Goal: Information Seeking & Learning: Check status

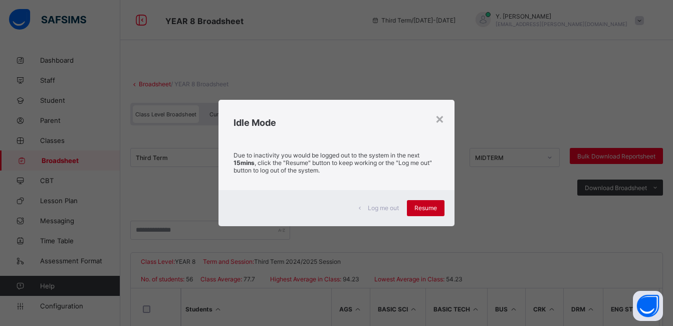
click at [434, 210] on span "Resume" at bounding box center [426, 208] width 23 height 8
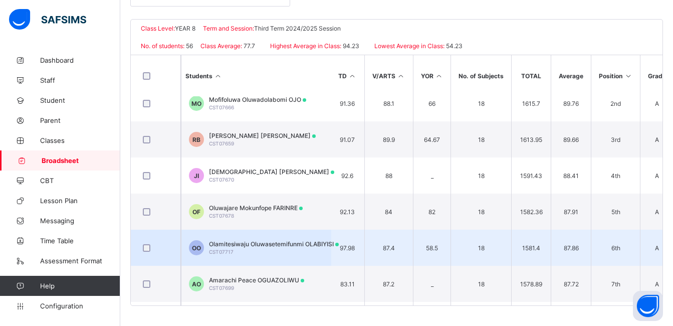
scroll to position [46, 798]
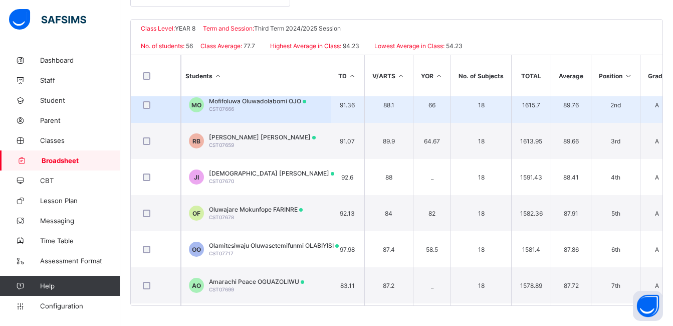
click at [600, 97] on td "2nd" at bounding box center [615, 105] width 49 height 36
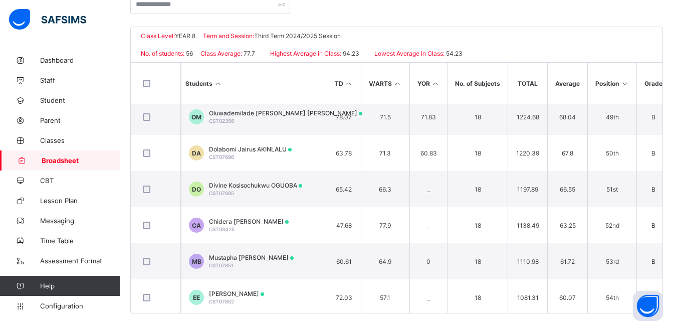
scroll to position [1738, 802]
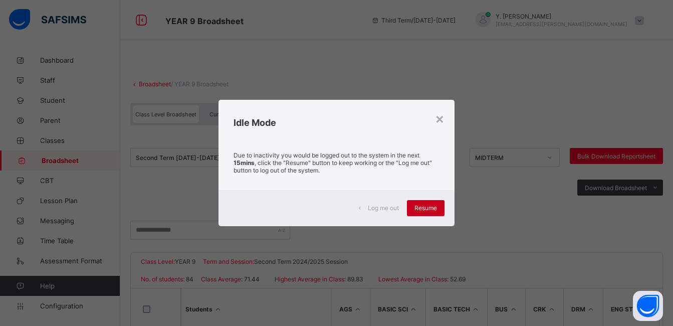
click at [440, 206] on div "Resume" at bounding box center [426, 208] width 38 height 16
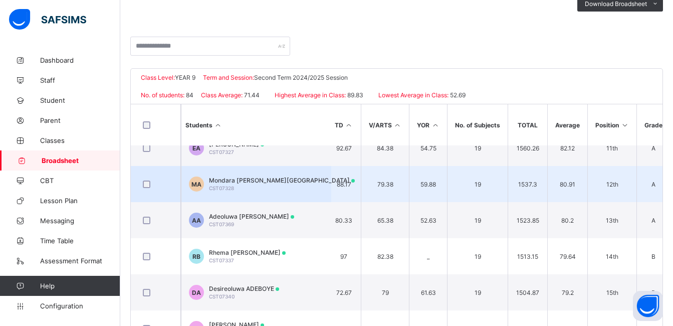
scroll to position [363, 839]
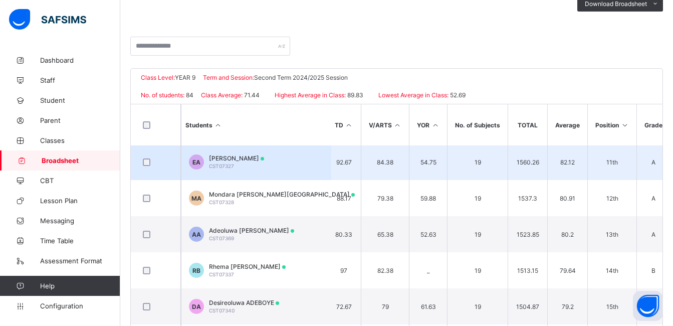
click at [614, 165] on span "11th" at bounding box center [613, 162] width 34 height 8
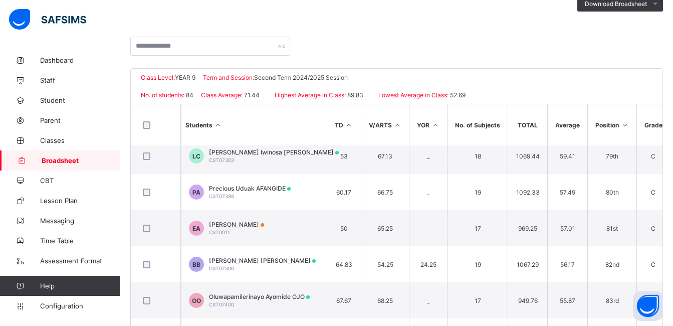
scroll to position [233, 0]
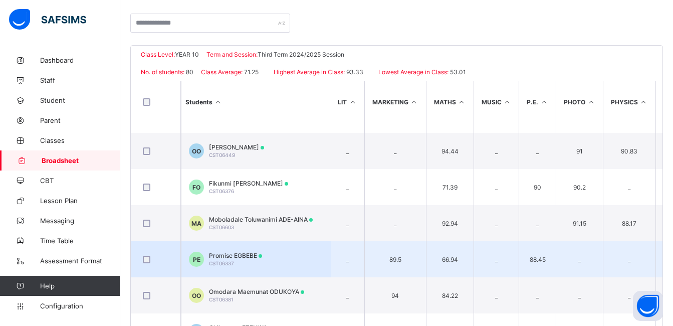
scroll to position [206, 1074]
click at [561, 260] on td "_" at bounding box center [579, 259] width 47 height 36
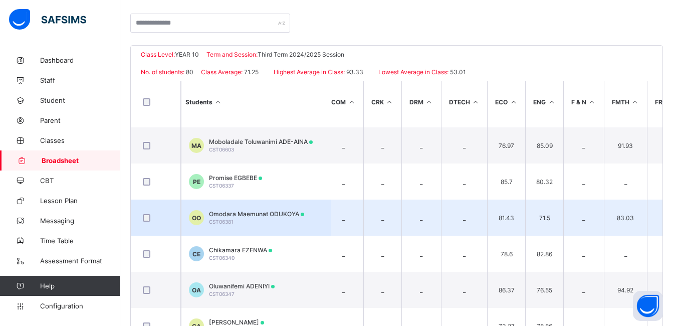
scroll to position [284, 337]
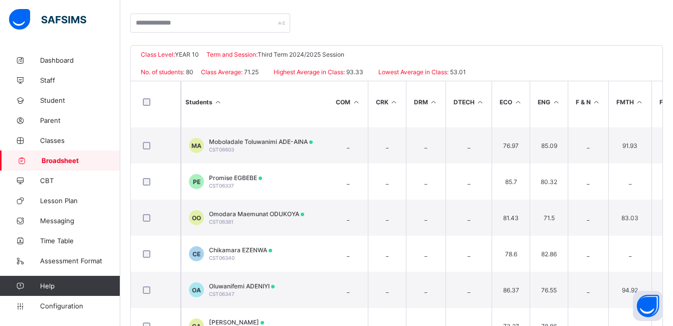
click at [430, 98] on icon at bounding box center [434, 102] width 9 height 8
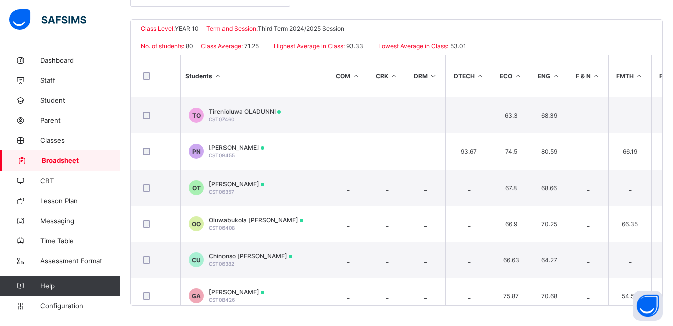
scroll to position [1016, 337]
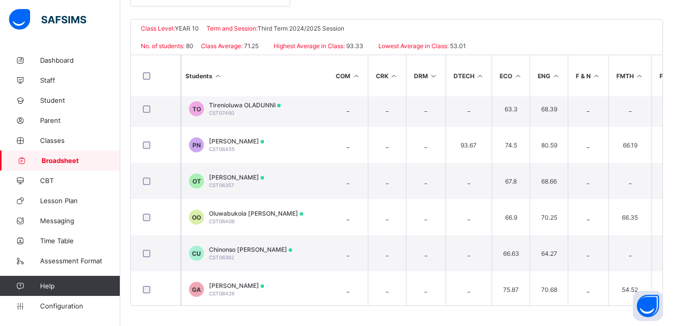
click at [357, 77] on icon at bounding box center [356, 76] width 9 height 8
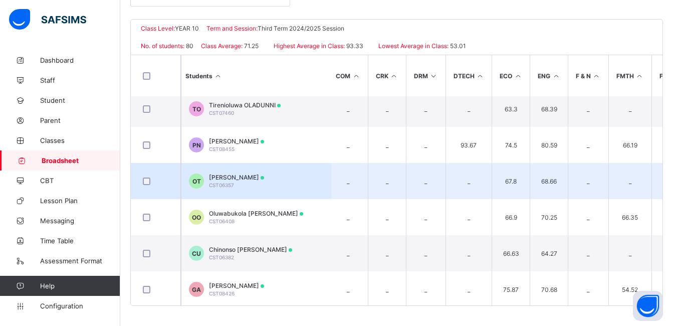
drag, startPoint x: 357, startPoint y: 77, endPoint x: 368, endPoint y: 164, distance: 88.4
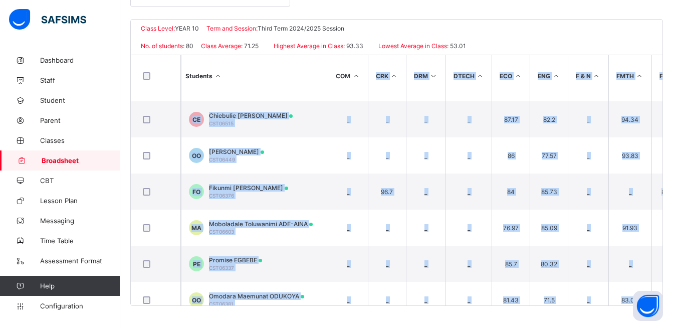
scroll to position [0, 337]
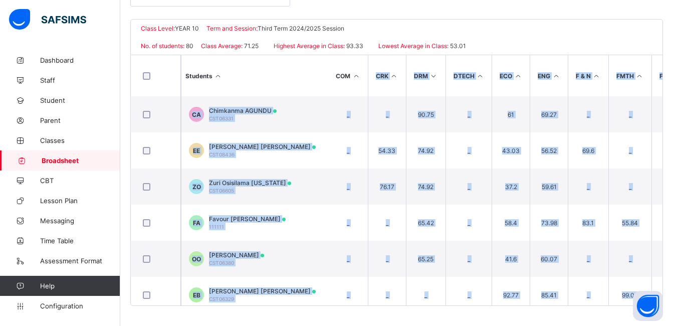
click at [356, 74] on icon at bounding box center [356, 76] width 9 height 8
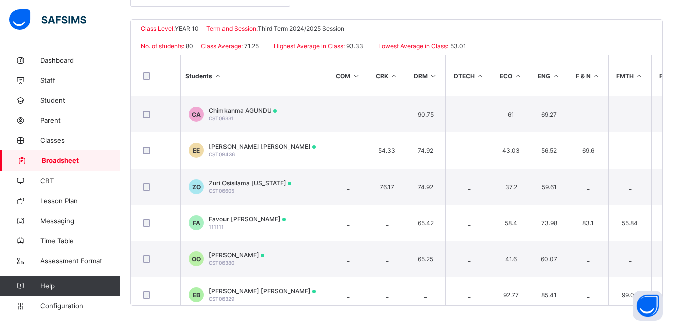
click at [356, 74] on icon at bounding box center [356, 76] width 9 height 8
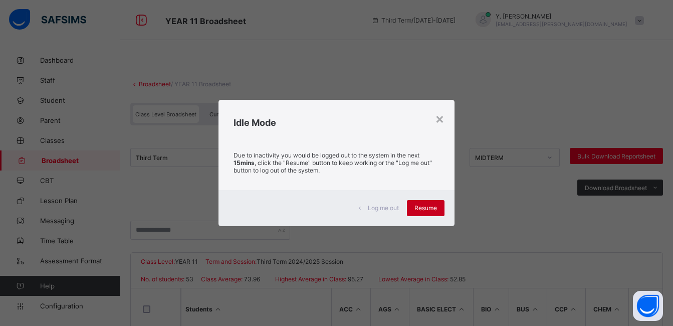
click at [440, 216] on div "Resume" at bounding box center [426, 208] width 38 height 16
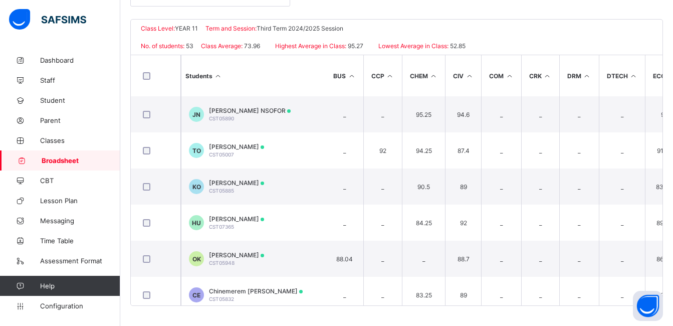
scroll to position [0, 129]
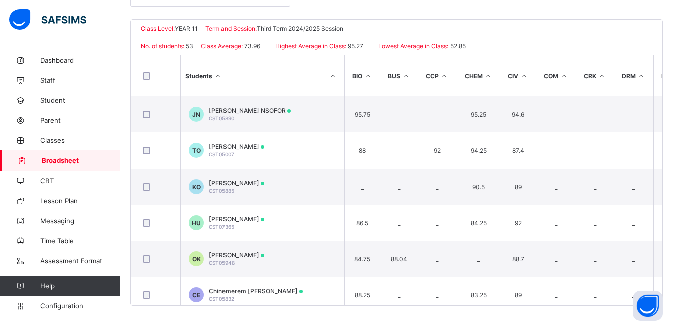
click at [567, 76] on icon at bounding box center [564, 76] width 9 height 8
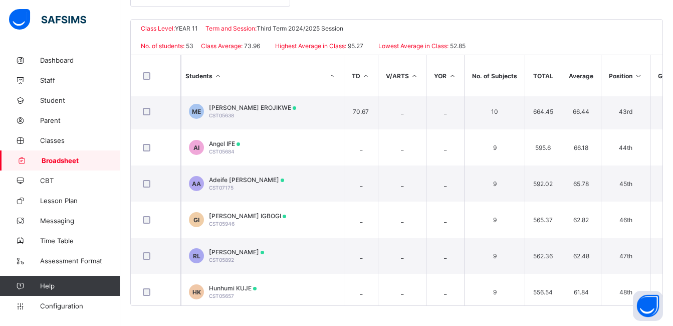
scroll to position [1518, 1407]
click at [441, 75] on th "YOR" at bounding box center [445, 75] width 38 height 41
click at [448, 77] on icon at bounding box center [452, 76] width 9 height 8
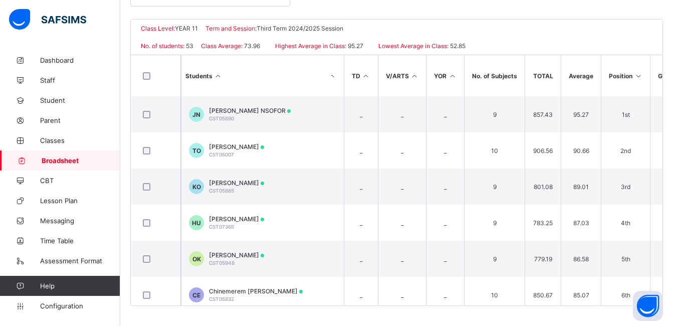
scroll to position [203, 0]
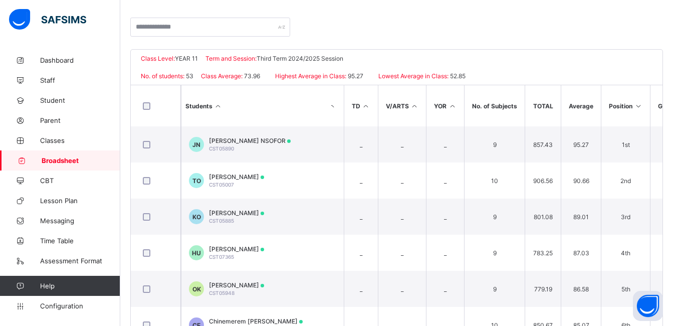
click at [456, 104] on th "YOR" at bounding box center [445, 105] width 38 height 41
click at [451, 104] on icon at bounding box center [452, 106] width 9 height 8
click at [411, 105] on icon at bounding box center [415, 106] width 9 height 8
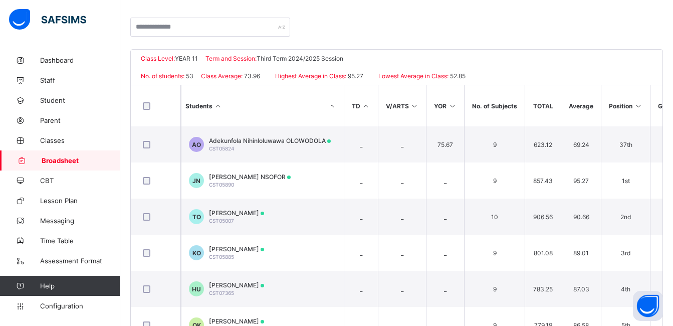
click at [411, 105] on icon at bounding box center [415, 106] width 9 height 8
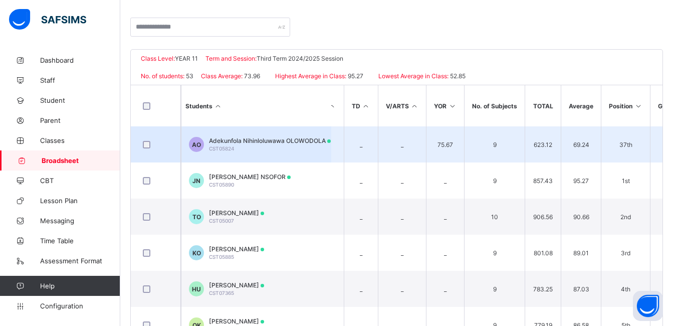
scroll to position [0, 1333]
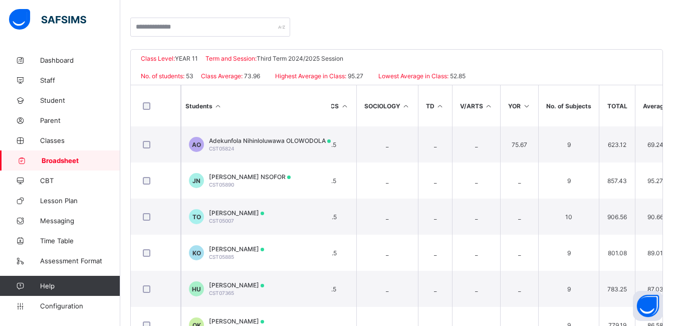
click at [436, 106] on icon at bounding box center [440, 106] width 9 height 8
click at [436, 105] on icon at bounding box center [440, 106] width 9 height 8
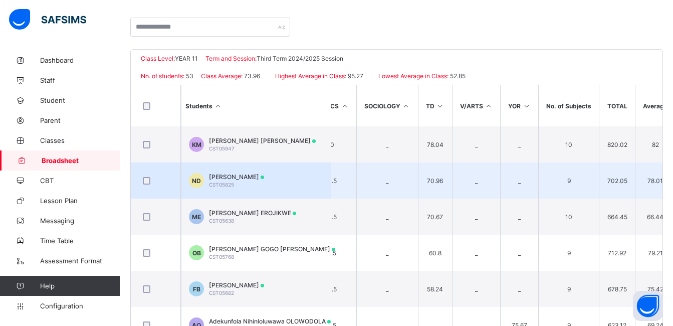
click at [441, 190] on td "70.96" at bounding box center [435, 180] width 34 height 36
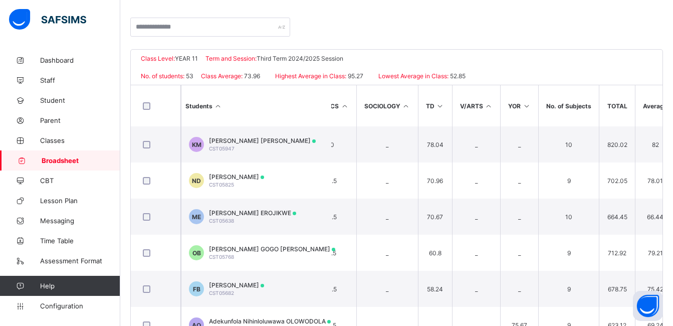
drag, startPoint x: 402, startPoint y: 120, endPoint x: 404, endPoint y: 109, distance: 11.1
click at [404, 109] on th "SOCIOLOGY" at bounding box center [387, 105] width 62 height 41
click at [404, 109] on icon at bounding box center [406, 106] width 9 height 8
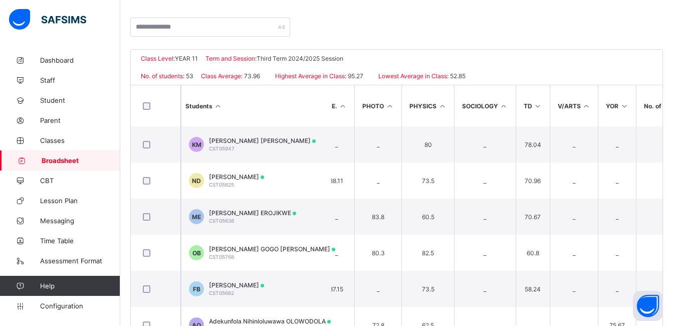
scroll to position [0, 1235]
click at [439, 103] on icon at bounding box center [443, 106] width 9 height 8
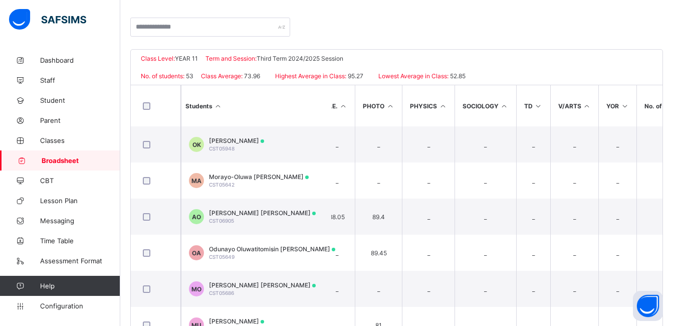
click at [439, 103] on icon at bounding box center [443, 106] width 9 height 8
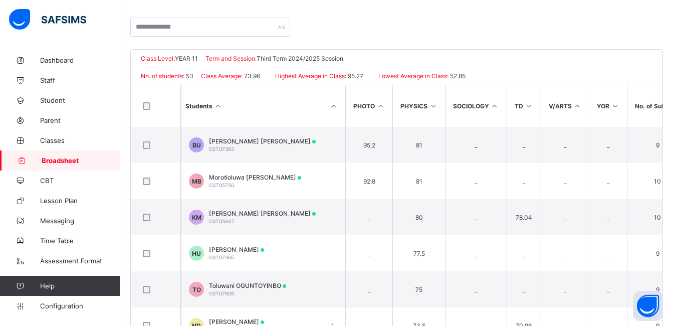
scroll to position [0, 1244]
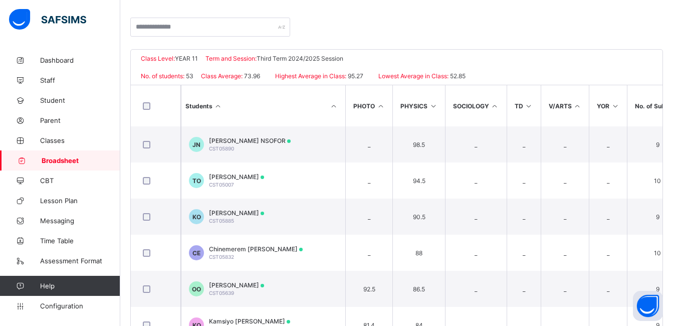
click at [378, 107] on icon at bounding box center [381, 106] width 9 height 8
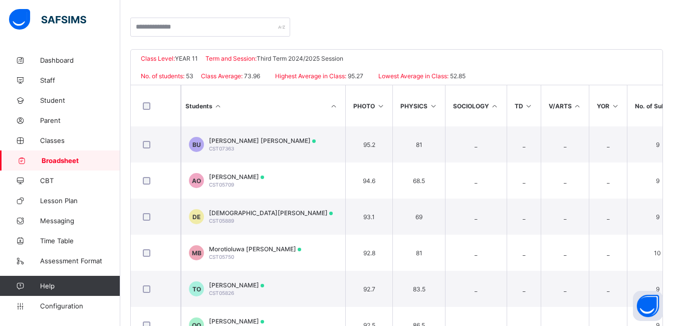
click at [378, 107] on icon at bounding box center [381, 106] width 9 height 8
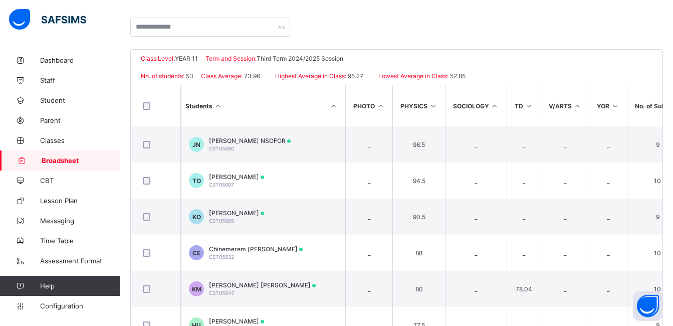
click at [378, 107] on icon at bounding box center [381, 106] width 9 height 8
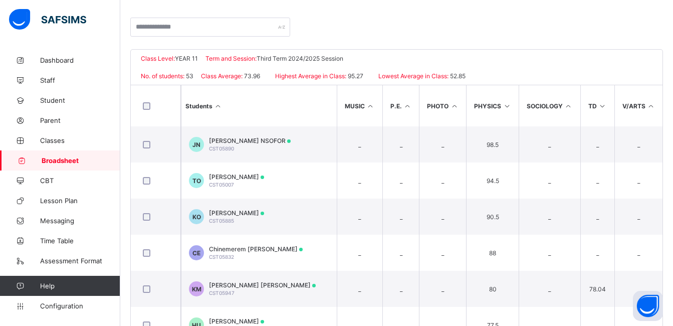
scroll to position [0, 1132]
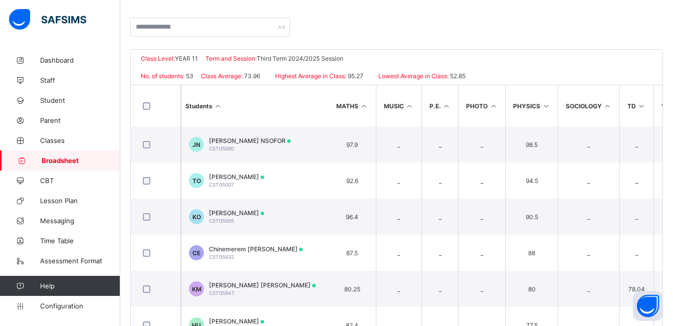
click at [447, 105] on icon at bounding box center [447, 106] width 9 height 8
